Goal: Communication & Community: Answer question/provide support

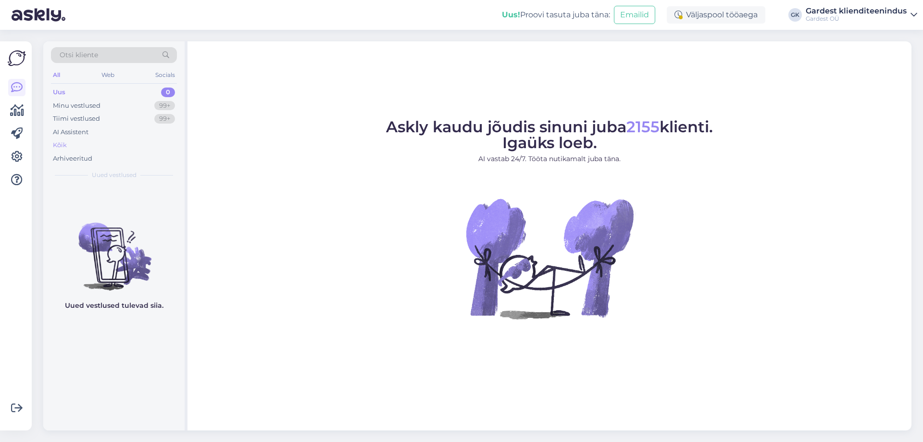
click at [90, 139] on div "Kõik" at bounding box center [114, 144] width 126 height 13
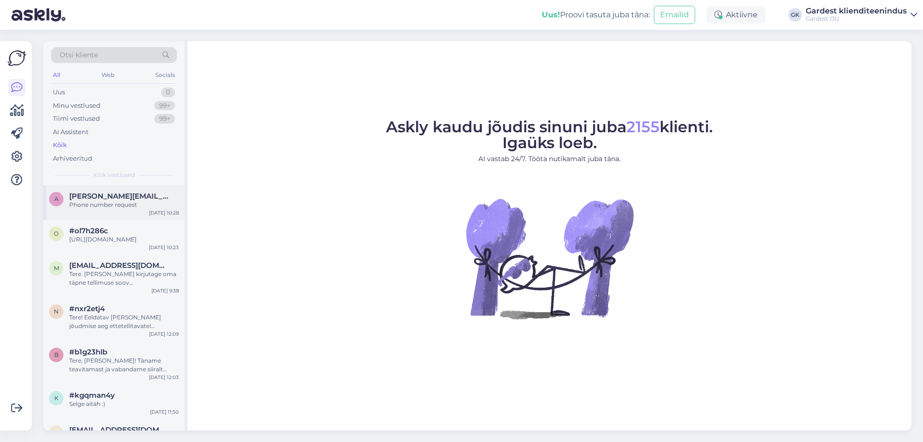
click at [119, 213] on div "a [PERSON_NAME][EMAIL_ADDRESS][DOMAIN_NAME] Phone number request [DATE] 10:28" at bounding box center [113, 202] width 141 height 35
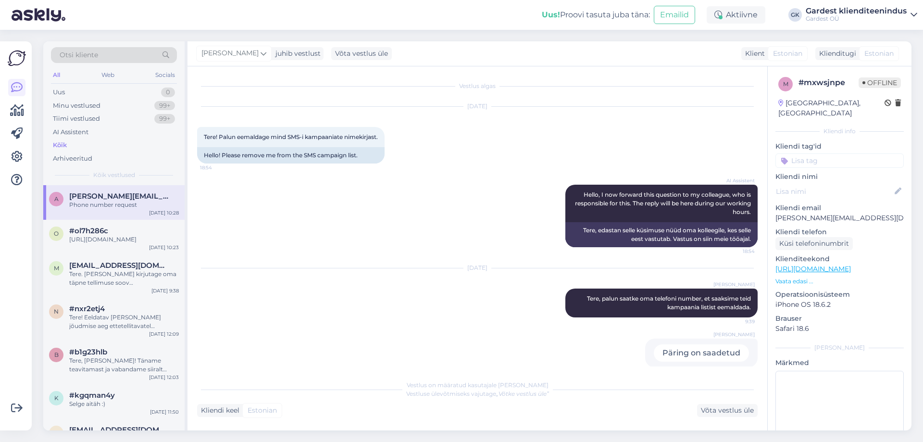
scroll to position [12, 0]
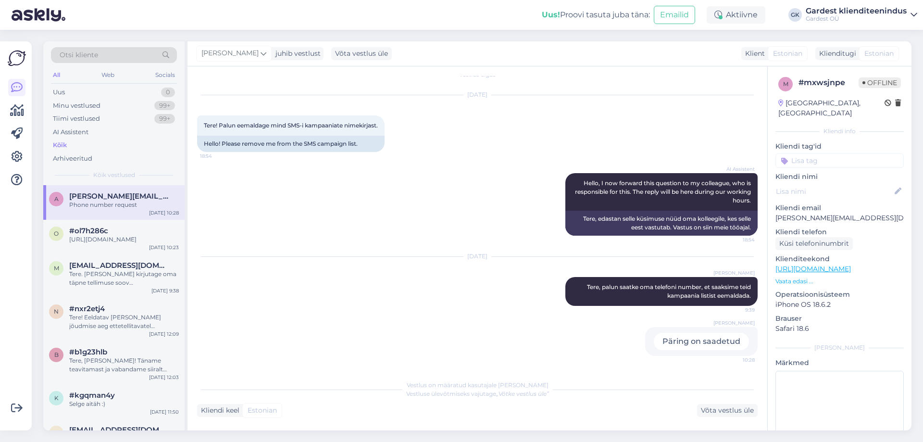
click at [719, 339] on div "Päring on saadetud" at bounding box center [701, 341] width 95 height 17
click at [116, 244] on div "[URL][DOMAIN_NAME]" at bounding box center [124, 239] width 110 height 9
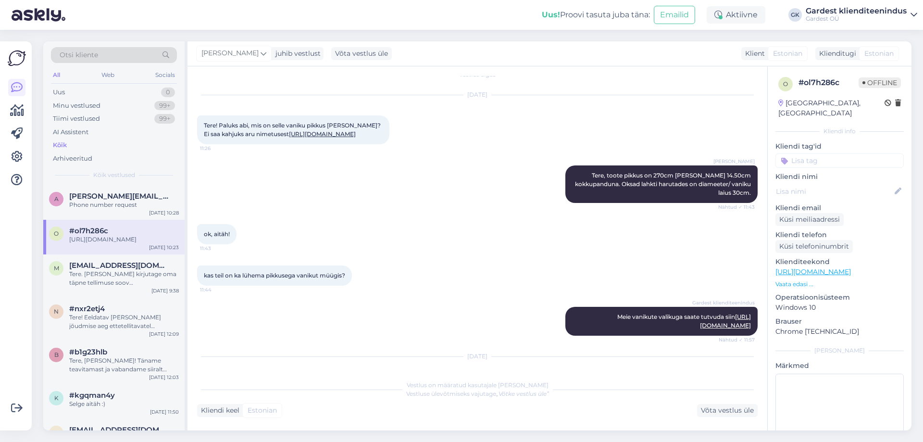
scroll to position [307, 0]
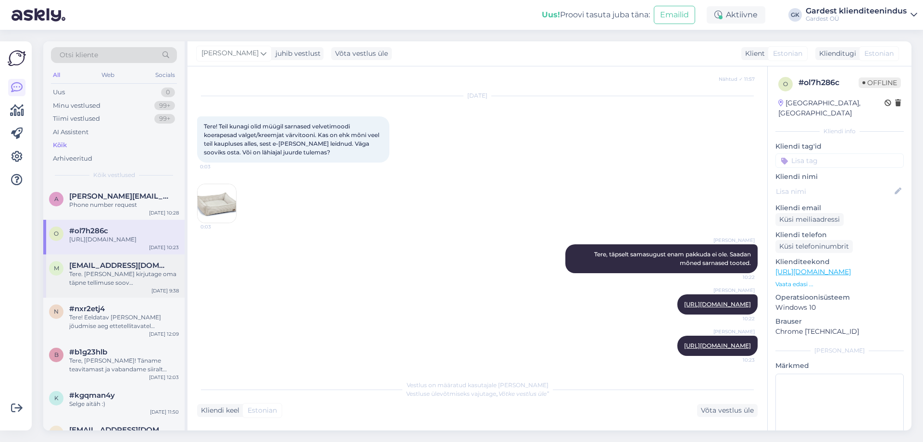
click at [112, 283] on div "Tere. [PERSON_NAME] kirjutage oma täpne tellimuse soov [EMAIL_ADDRESS][DOMAIN_N…" at bounding box center [124, 278] width 110 height 17
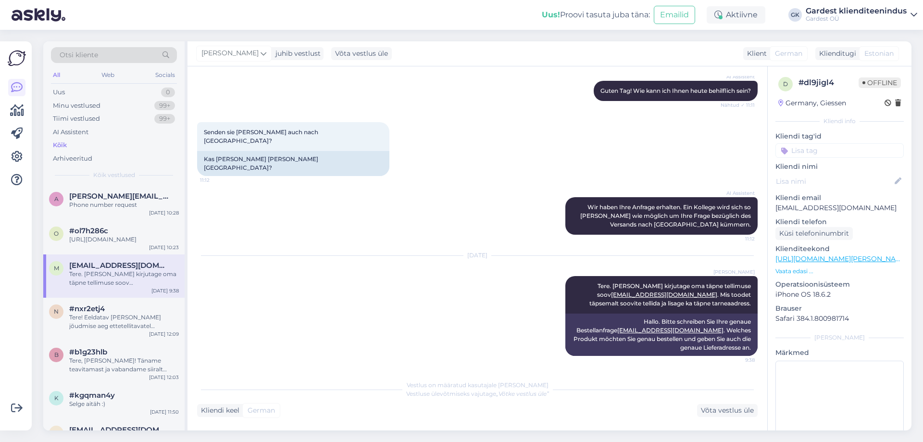
scroll to position [78, 0]
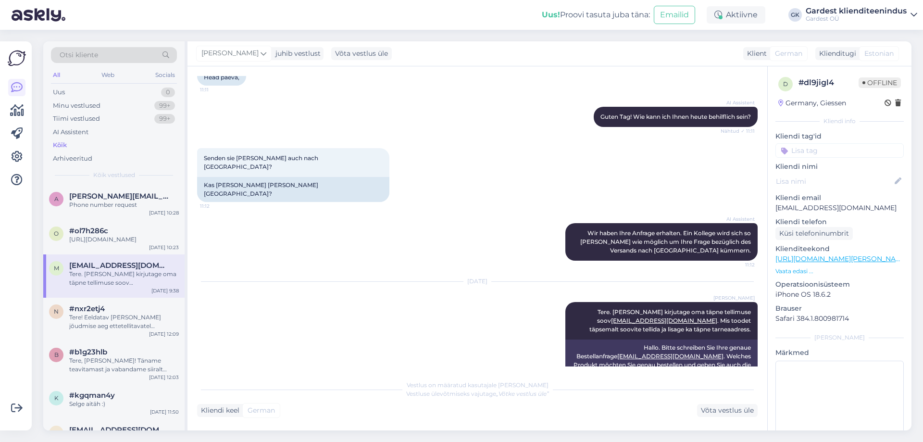
click at [123, 283] on div "Tere. [PERSON_NAME] kirjutage oma täpne tellimuse soov [EMAIL_ADDRESS][DOMAIN_N…" at bounding box center [124, 278] width 110 height 17
click at [116, 236] on div "[URL][DOMAIN_NAME]" at bounding box center [124, 239] width 110 height 9
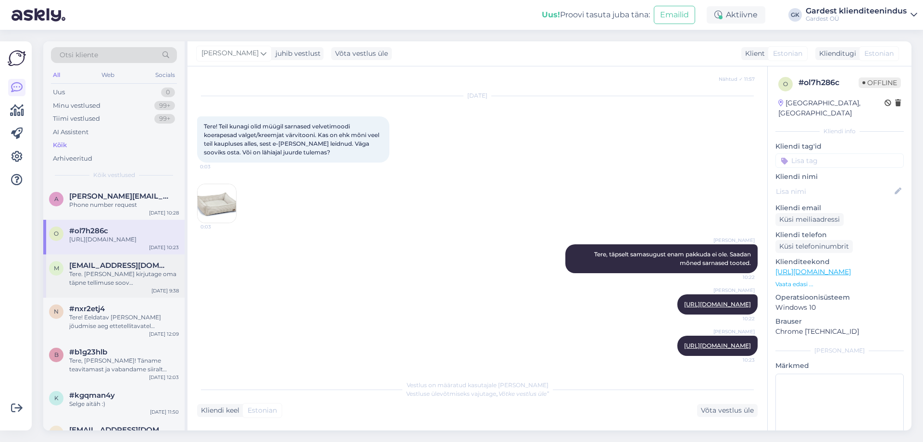
click at [114, 280] on div "Tere. [PERSON_NAME] kirjutage oma täpne tellimuse soov [EMAIL_ADDRESS][DOMAIN_N…" at bounding box center [124, 278] width 110 height 17
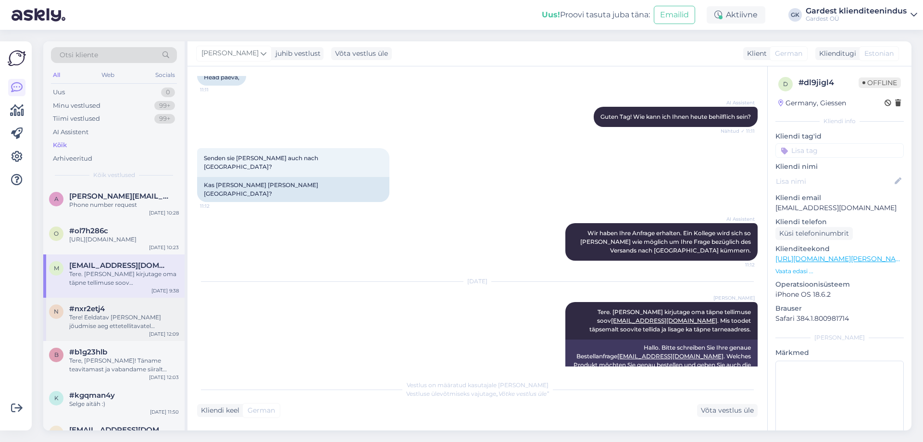
click at [120, 326] on div "Tere! Eeldatav [PERSON_NAME] jõudmise aeg ettetellitavatel elupuudel on [DATE].…" at bounding box center [124, 321] width 110 height 17
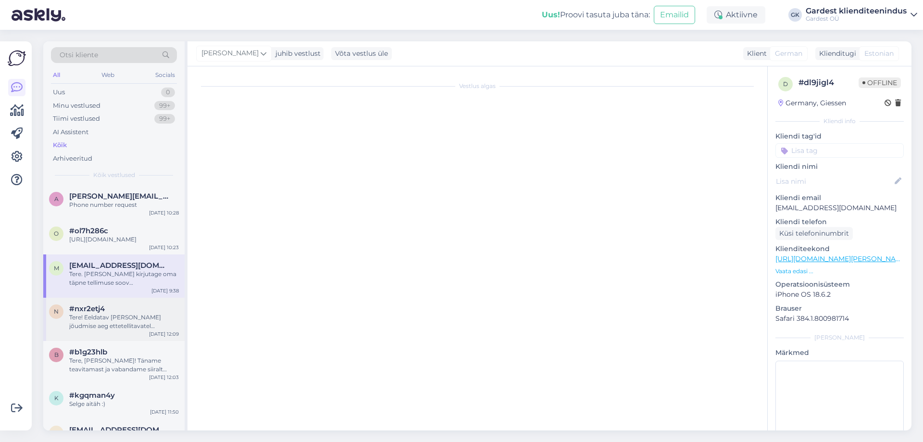
scroll to position [338, 0]
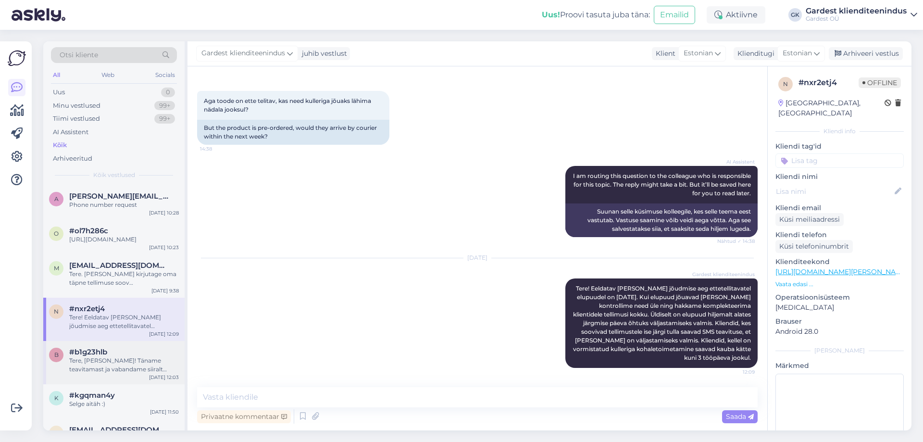
click at [93, 365] on div "Tere, [PERSON_NAME]! Täname teavitamast ja vabandame siiralt viivituse pärast. …" at bounding box center [124, 364] width 110 height 17
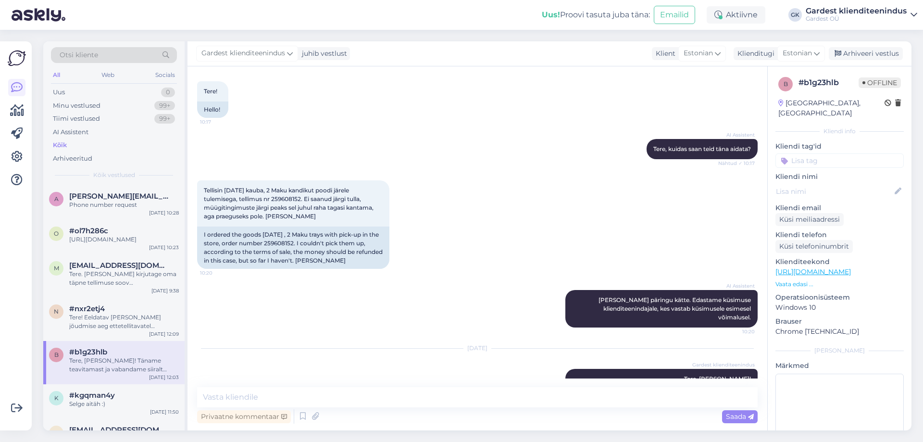
scroll to position [0, 0]
